Goal: Information Seeking & Learning: Learn about a topic

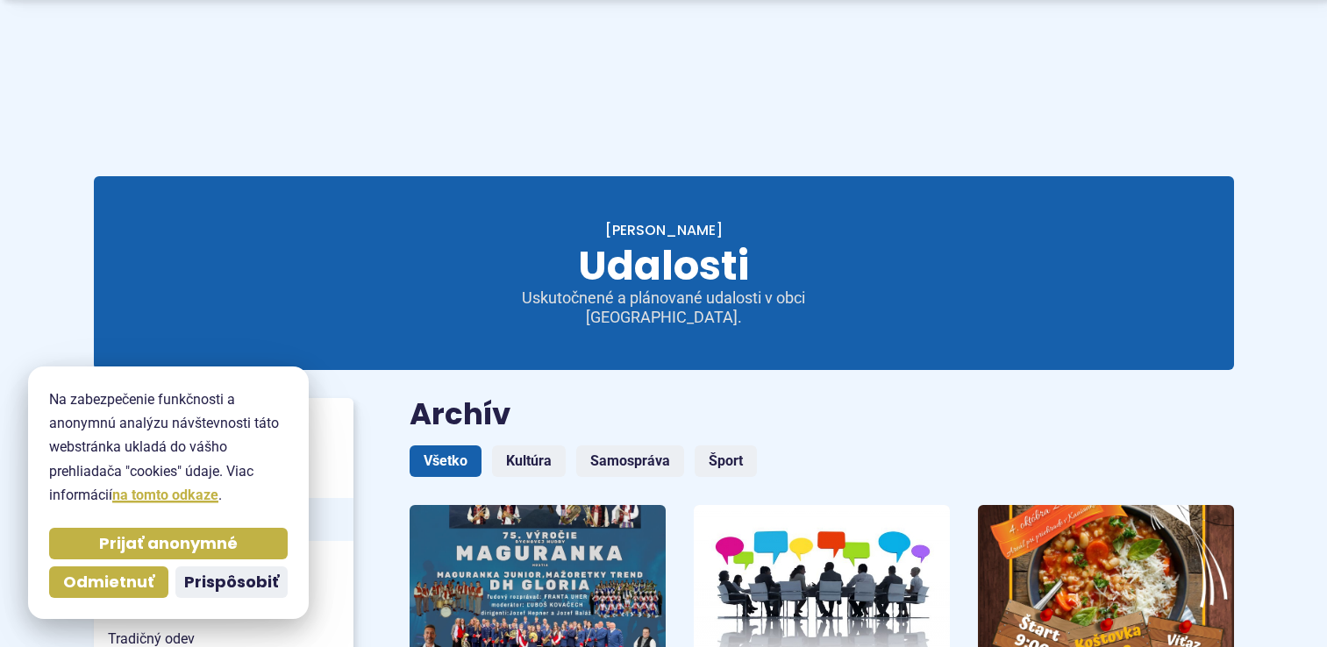
scroll to position [233, 0]
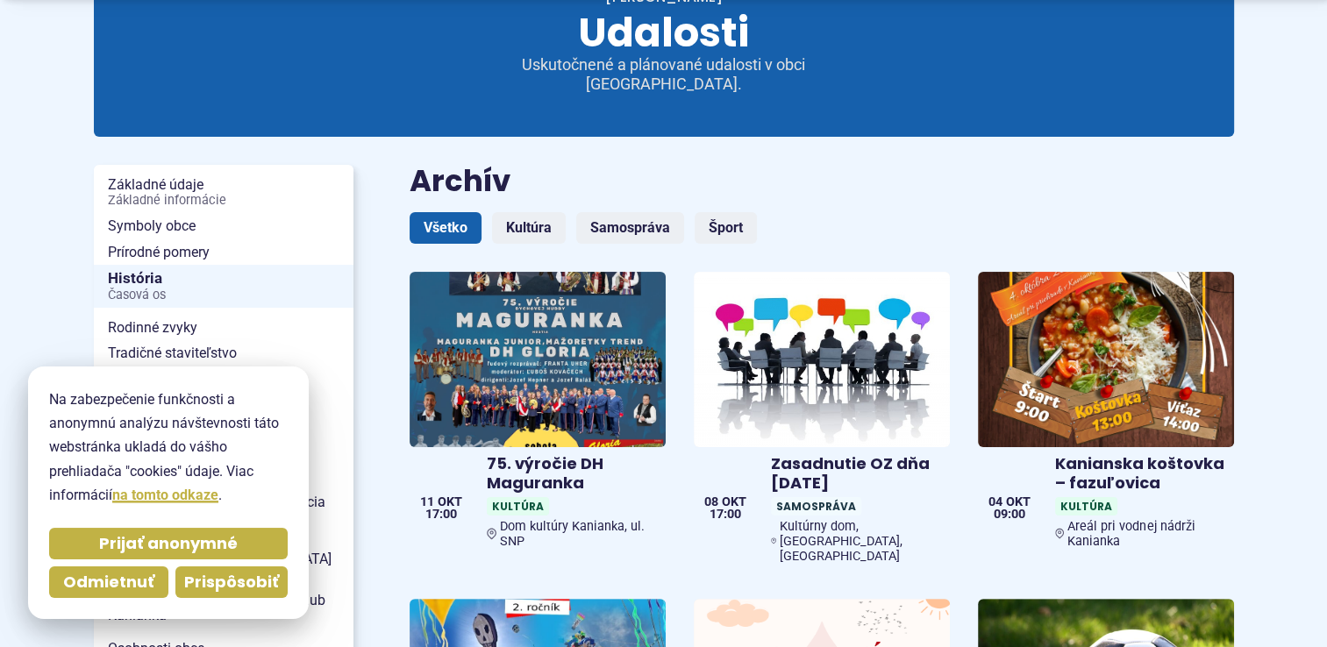
click at [207, 588] on span "Prispôsobiť" at bounding box center [231, 583] width 95 height 20
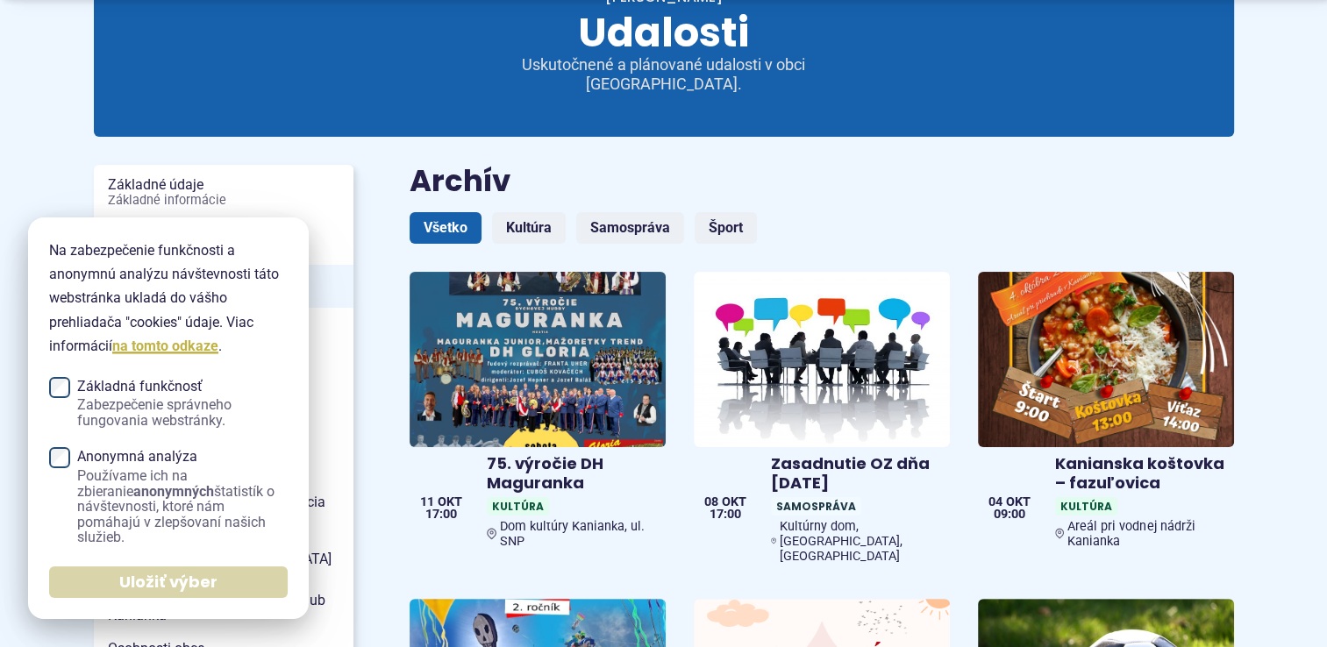
click at [200, 588] on span "Uložiť výber" at bounding box center [168, 583] width 98 height 20
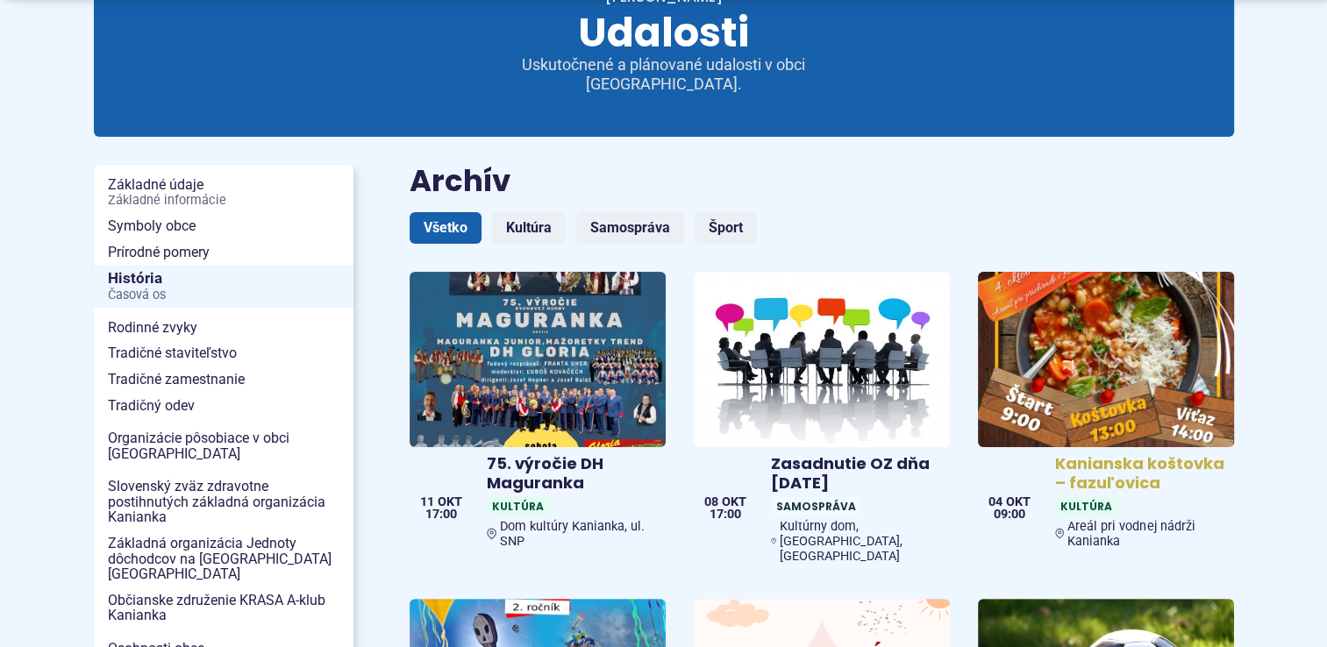
click at [1080, 368] on img at bounding box center [1106, 360] width 295 height 202
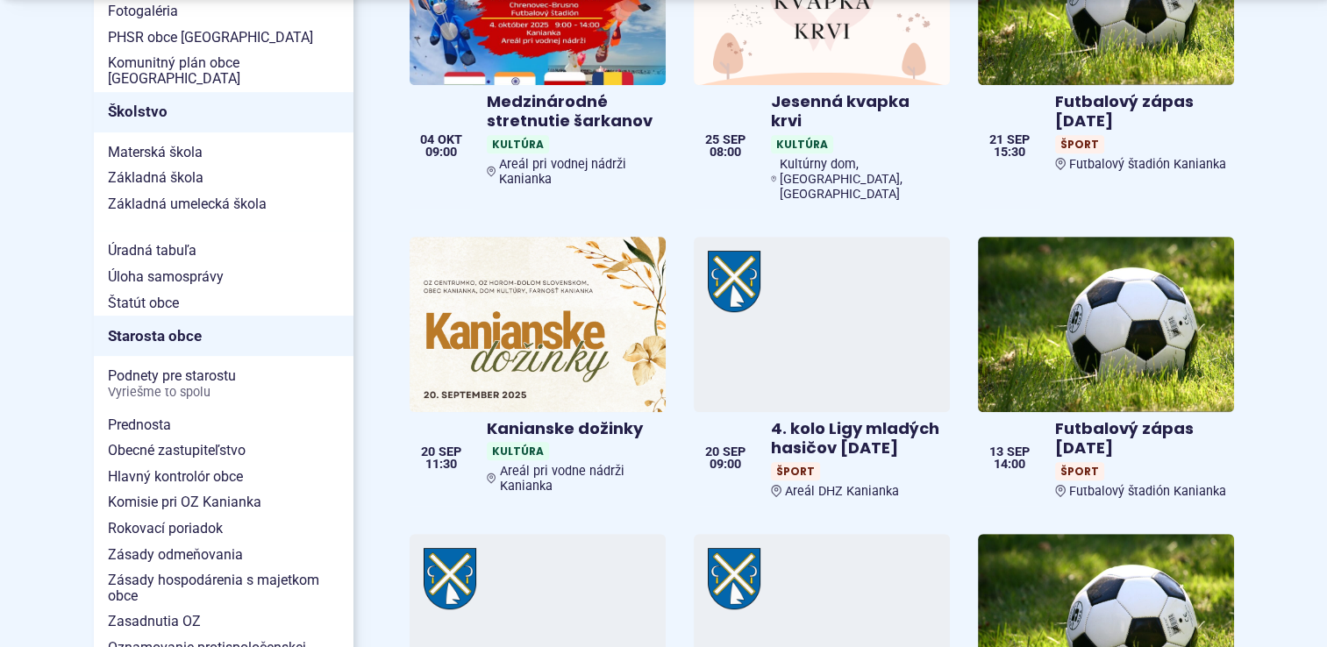
scroll to position [935, 0]
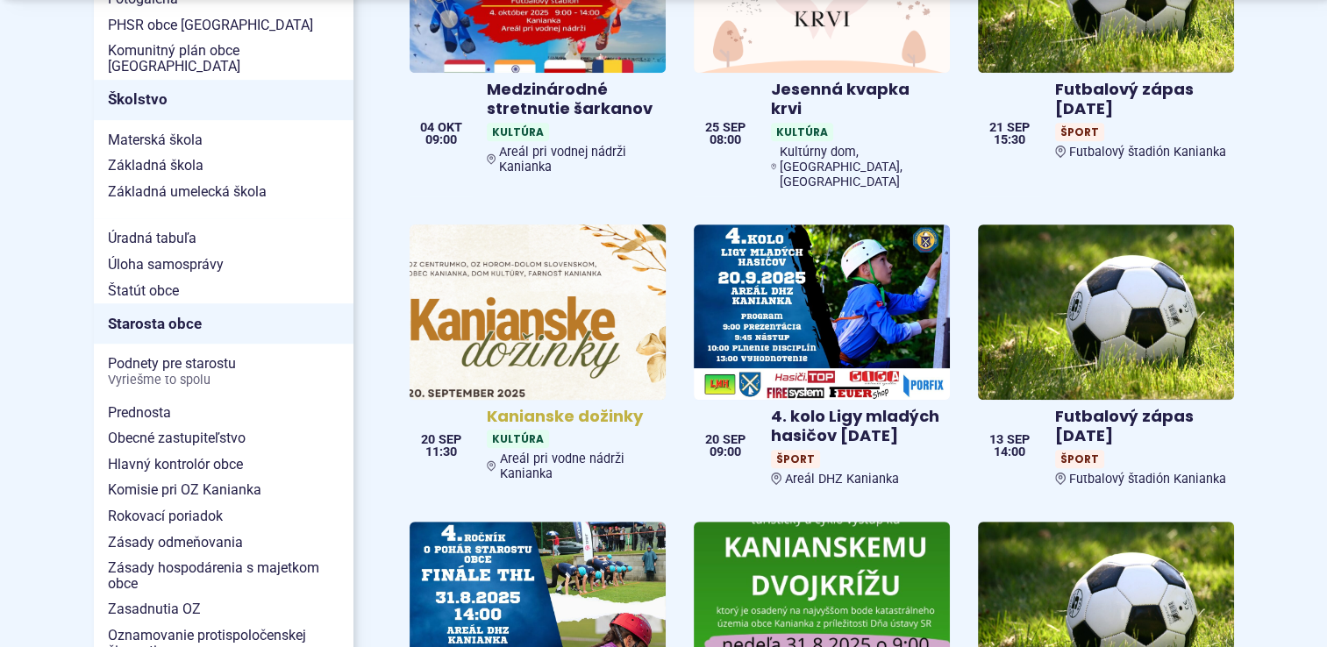
click at [527, 255] on img at bounding box center [537, 312] width 295 height 202
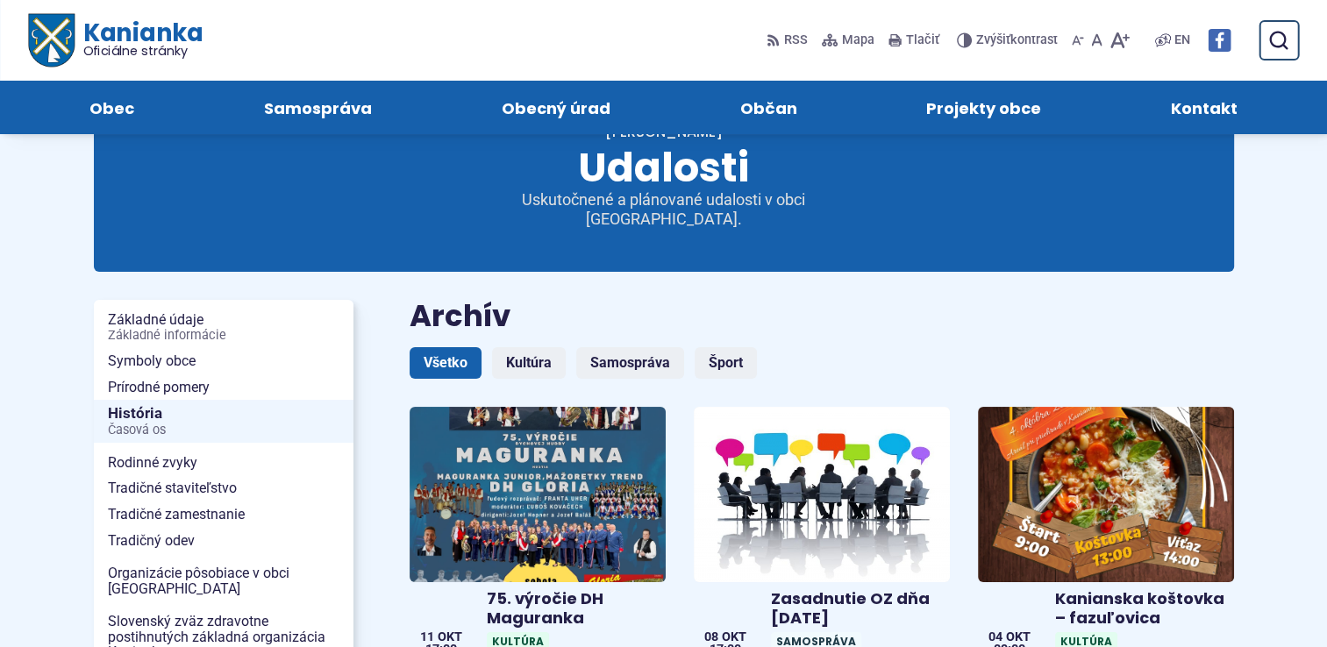
scroll to position [0, 0]
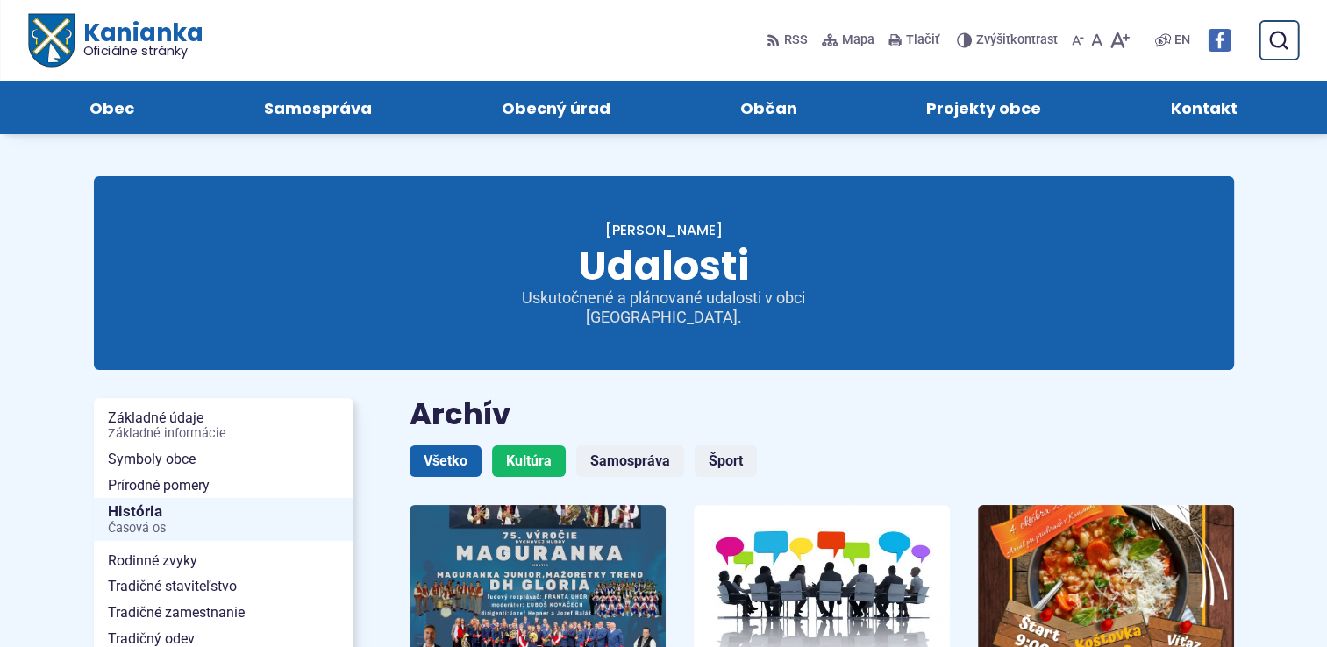
click at [558, 453] on link "Kultúra" at bounding box center [529, 462] width 74 height 32
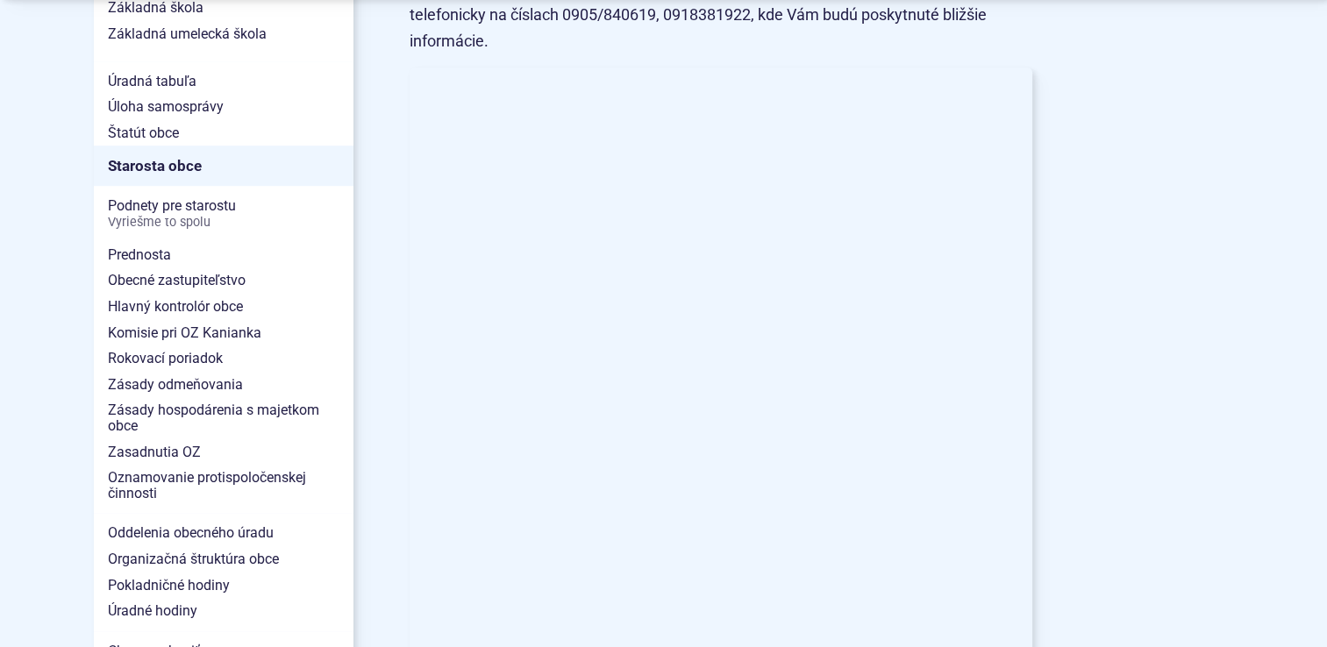
scroll to position [1404, 0]
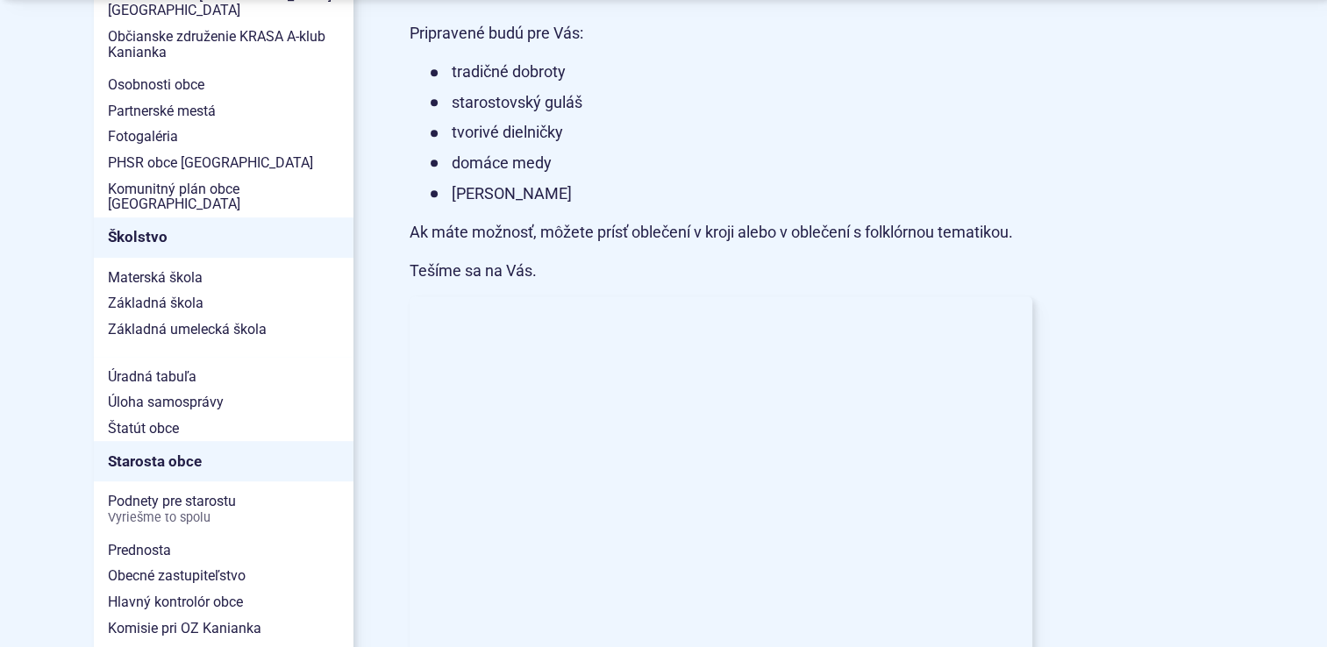
scroll to position [935, 0]
